Goal: Task Accomplishment & Management: Use online tool/utility

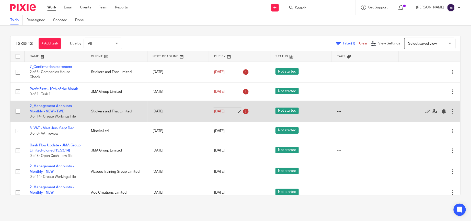
click at [232, 114] on link "13 Oct 2025" at bounding box center [225, 111] width 23 height 5
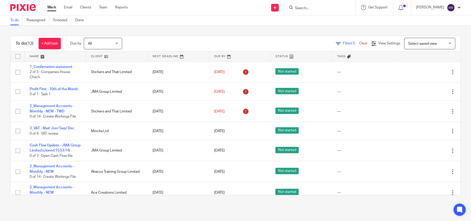
click at [40, 54] on link at bounding box center [56, 56] width 62 height 10
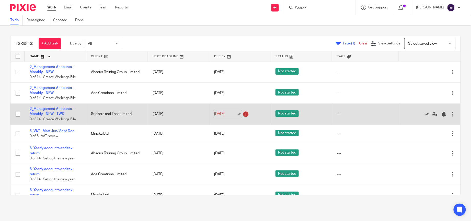
click at [230, 113] on link "13 Oct 2025" at bounding box center [225, 113] width 23 height 5
click at [242, 114] on icon at bounding box center [246, 114] width 8 height 8
click at [233, 114] on link "13 Oct 2025" at bounding box center [225, 113] width 23 height 5
click at [230, 114] on link "13 Oct 2025" at bounding box center [225, 113] width 23 height 5
drag, startPoint x: 39, startPoint y: 113, endPoint x: 48, endPoint y: 112, distance: 8.7
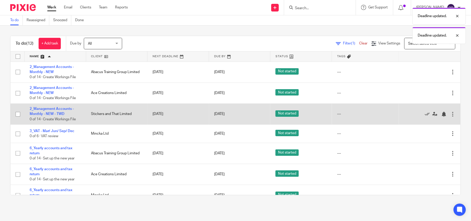
click at [39, 113] on link "2_Management Accounts - Monthly - NEW - TWD" at bounding box center [52, 111] width 44 height 9
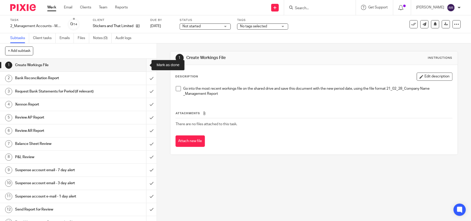
click at [142, 65] on input "submit" at bounding box center [78, 65] width 157 height 13
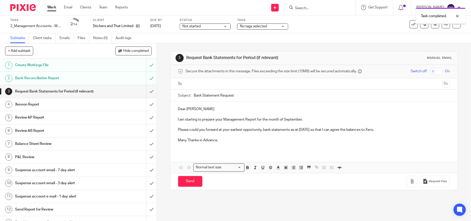
scroll to position [27, 0]
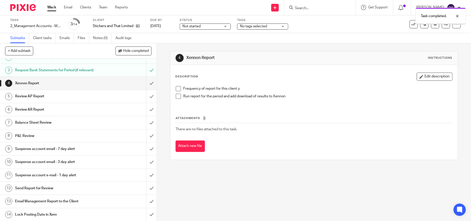
scroll to position [27, 0]
click at [85, 203] on h1 "Email Management Report to the Client" at bounding box center [57, 201] width 84 height 8
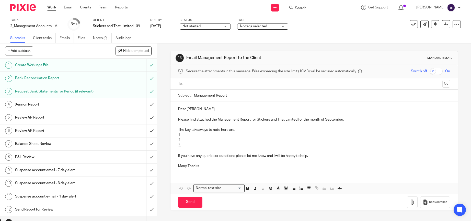
click at [225, 84] on input "text" at bounding box center [314, 84] width 253 height 6
click at [247, 85] on input "text" at bounding box center [335, 84] width 210 height 10
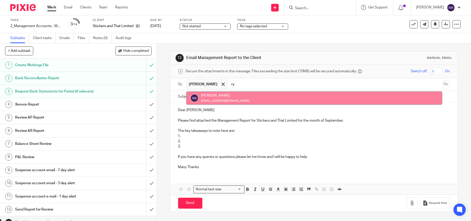
type input "r"
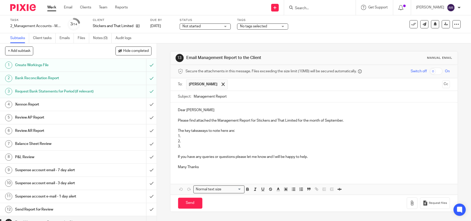
paste input "finance@printoften.co.uk"
type input "finance@printoften.co.uk"
click at [442, 85] on button "Cc" at bounding box center [446, 84] width 8 height 8
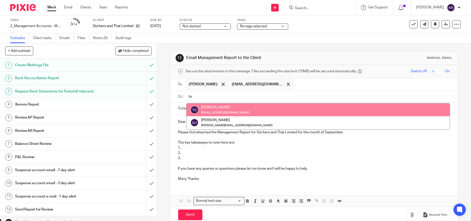
type input "to"
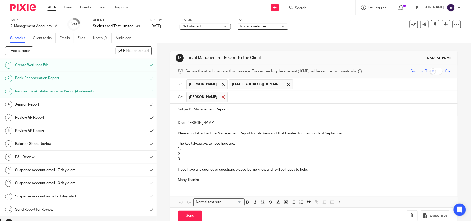
click at [222, 97] on span at bounding box center [223, 96] width 3 height 3
click at [241, 104] on input "Management Report" at bounding box center [322, 107] width 256 height 11
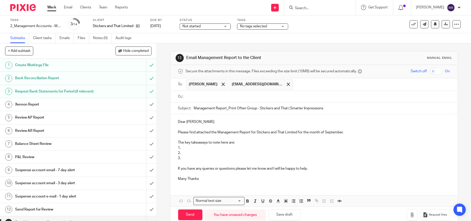
type input "Management Report_Print Often Group - Stickers and That | Smarter Impressions"
drag, startPoint x: 299, startPoint y: 141, endPoint x: 244, endPoint y: 146, distance: 55.2
click at [299, 141] on div "Dear Ryan Please find attached the Management Report for Stickers and That Limi…" at bounding box center [313, 149] width 287 height 71
click at [192, 162] on p at bounding box center [314, 163] width 272 height 5
drag, startPoint x: 184, startPoint y: 158, endPoint x: 173, endPoint y: 145, distance: 16.7
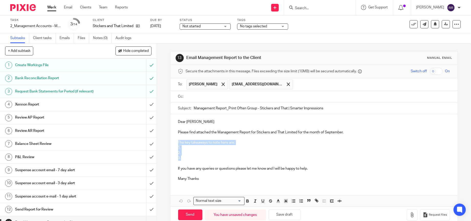
click at [173, 145] on div "Dear Ryan Please find attached the Management Report for Stickers and That Limi…" at bounding box center [313, 149] width 287 height 71
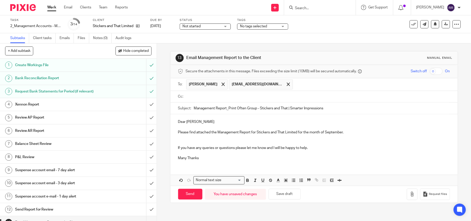
click at [351, 131] on p "Please find attached the Management Report for Stickers and That Limited for th…" at bounding box center [314, 132] width 272 height 5
click at [407, 195] on button "button" at bounding box center [412, 194] width 11 height 11
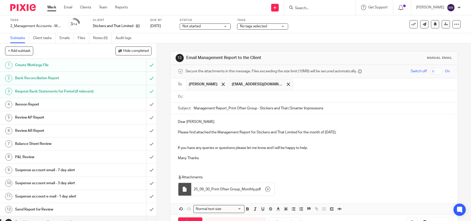
click at [207, 120] on p "Dear Ryan" at bounding box center [314, 121] width 272 height 5
click at [279, 156] on p at bounding box center [314, 152] width 272 height 5
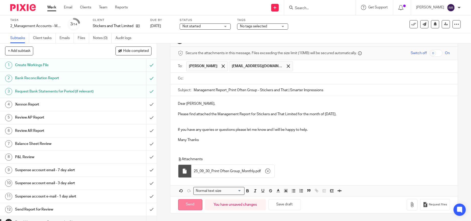
click at [193, 203] on input "Send" at bounding box center [190, 204] width 24 height 11
type input "Sent"
click at [411, 25] on icon at bounding box center [413, 24] width 5 height 5
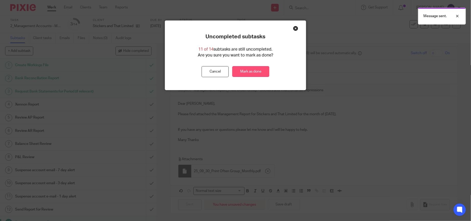
drag, startPoint x: 248, startPoint y: 70, endPoint x: 254, endPoint y: 70, distance: 6.4
click at [248, 70] on link "Mark as done" at bounding box center [250, 71] width 37 height 11
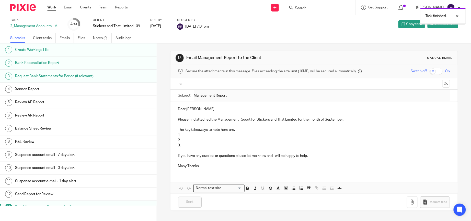
click at [55, 8] on link "Work" at bounding box center [51, 7] width 9 height 5
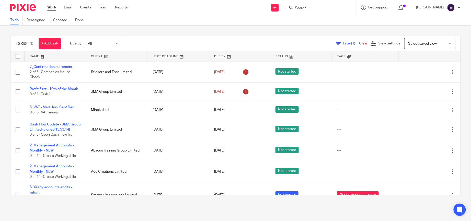
click at [39, 54] on link at bounding box center [56, 56] width 62 height 10
